Goal: Task Accomplishment & Management: Manage account settings

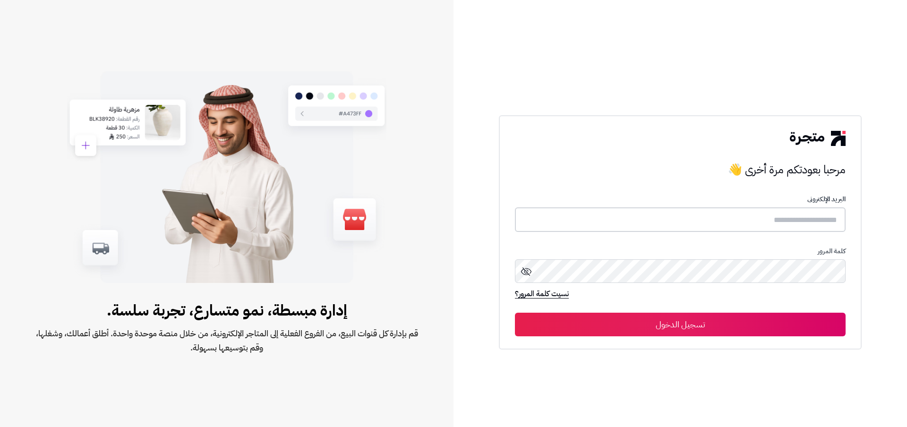
type input "**********"
click at [689, 320] on button "تسجيل الدخول" at bounding box center [680, 324] width 331 height 24
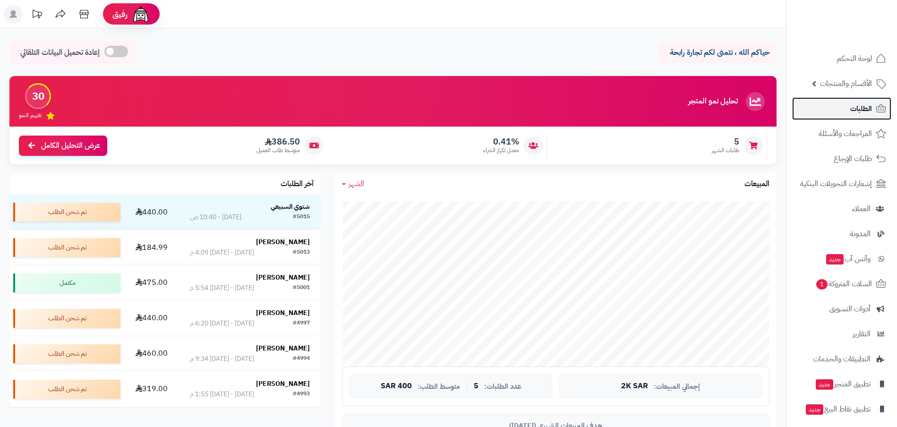
click at [859, 114] on span "الطلبات" at bounding box center [861, 108] width 22 height 13
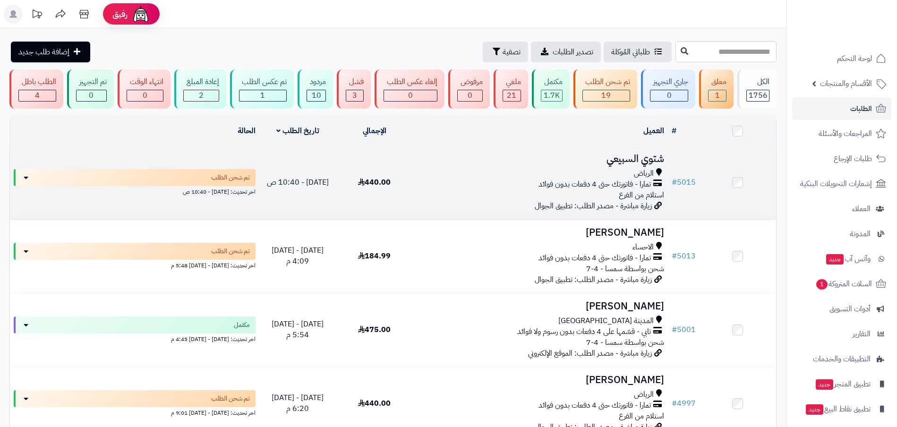
drag, startPoint x: 652, startPoint y: 158, endPoint x: 645, endPoint y: 158, distance: 7.1
click at [651, 158] on h3 "شتوي السبيعي" at bounding box center [541, 159] width 248 height 11
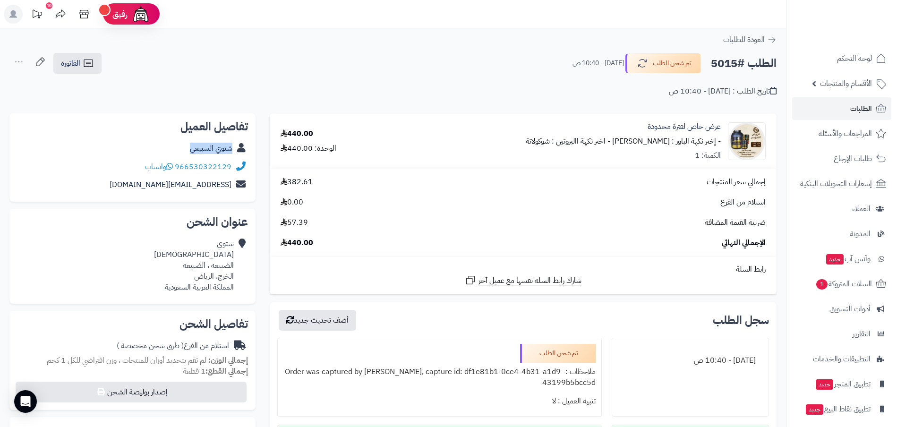
drag, startPoint x: 235, startPoint y: 148, endPoint x: 182, endPoint y: 151, distance: 53.5
click at [182, 151] on div "شتوي السبيعي" at bounding box center [132, 148] width 231 height 18
copy div "شتوي السبيعي"
drag, startPoint x: 232, startPoint y: 167, endPoint x: 179, endPoint y: 171, distance: 53.5
click at [179, 171] on div "966530322129 واتساب" at bounding box center [132, 167] width 231 height 18
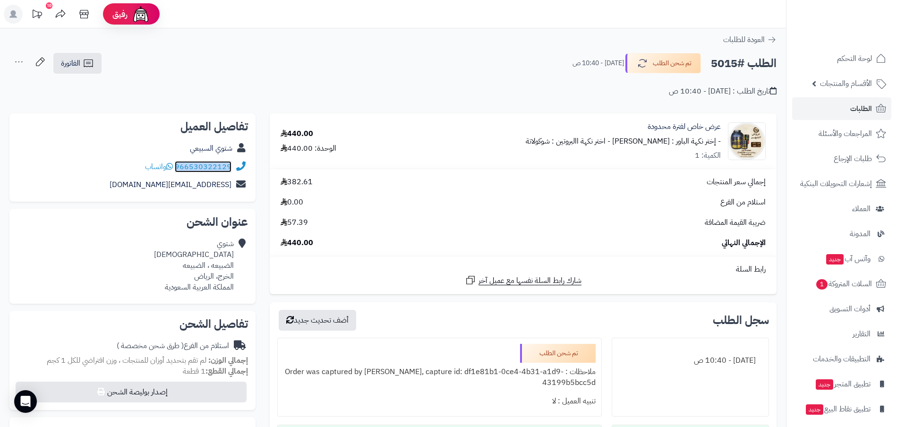
copy link "966530322129"
drag, startPoint x: 236, startPoint y: 265, endPoint x: 211, endPoint y: 271, distance: 25.3
click at [211, 271] on div "شتوي السبيعي الضبيعه ، الضبيعه الخرج، الرياض المملكة العربية السعودية" at bounding box center [132, 265] width 231 height 61
click at [263, 274] on div "**********" at bounding box center [523, 334] width 521 height 443
drag, startPoint x: 237, startPoint y: 266, endPoint x: 221, endPoint y: 267, distance: 15.6
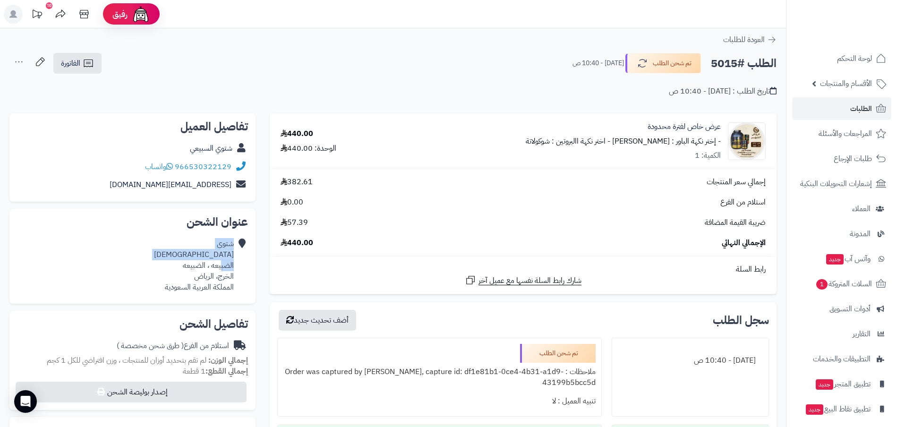
click at [221, 267] on div "شتوي السبيعي الضبيعه ، الضبيعه الخرج، الرياض المملكة العربية السعودية" at bounding box center [132, 265] width 231 height 61
click at [244, 275] on icon at bounding box center [240, 266] width 9 height 54
drag, startPoint x: 241, startPoint y: 275, endPoint x: 196, endPoint y: 277, distance: 45.9
click at [196, 277] on div "شتوي السبيعي الضبيعه ، الضبيعه الخرج، الرياض المملكة العربية السعودية" at bounding box center [132, 265] width 231 height 61
click at [272, 263] on td "رابط السلة شارك رابط السلة نفسها مع عميل آخر" at bounding box center [523, 276] width 507 height 38
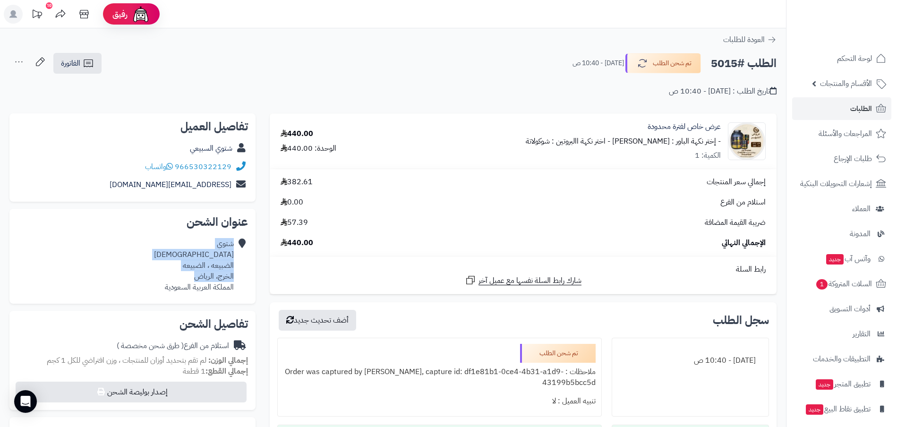
drag, startPoint x: 236, startPoint y: 268, endPoint x: 193, endPoint y: 278, distance: 44.2
click at [193, 278] on div "شتوي السبيعي الضبيعه ، الضبيعه الخرج، الرياض المملكة العربية السعودية" at bounding box center [132, 265] width 231 height 61
copy div "شتوي السبيعي الضبيعه ، الضبيعه الخرج، الرياض"
